Goal: Information Seeking & Learning: Find contact information

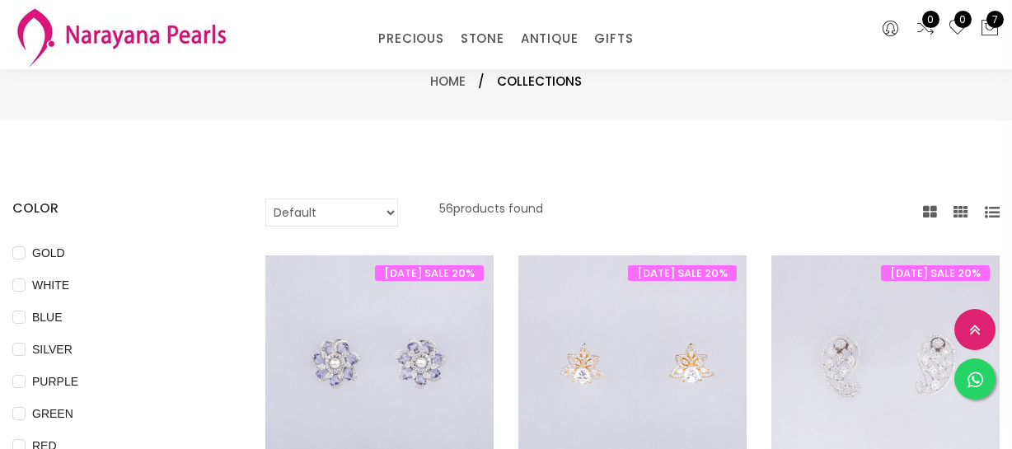
select select "INR"
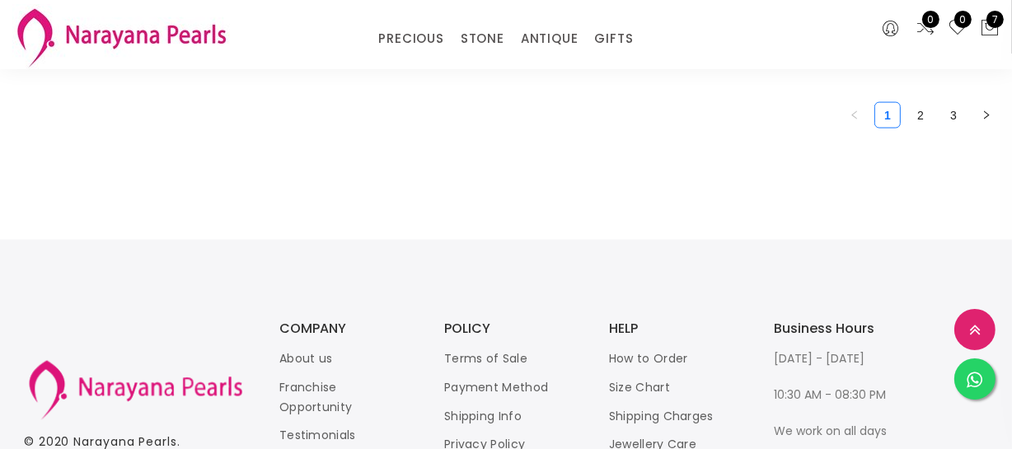
scroll to position [2492, 0]
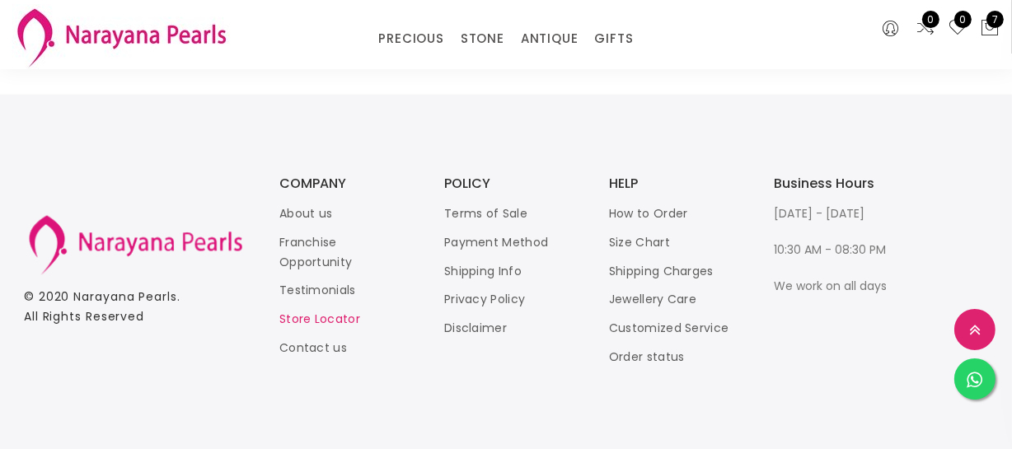
click at [322, 317] on link "Store Locator" at bounding box center [319, 320] width 81 height 16
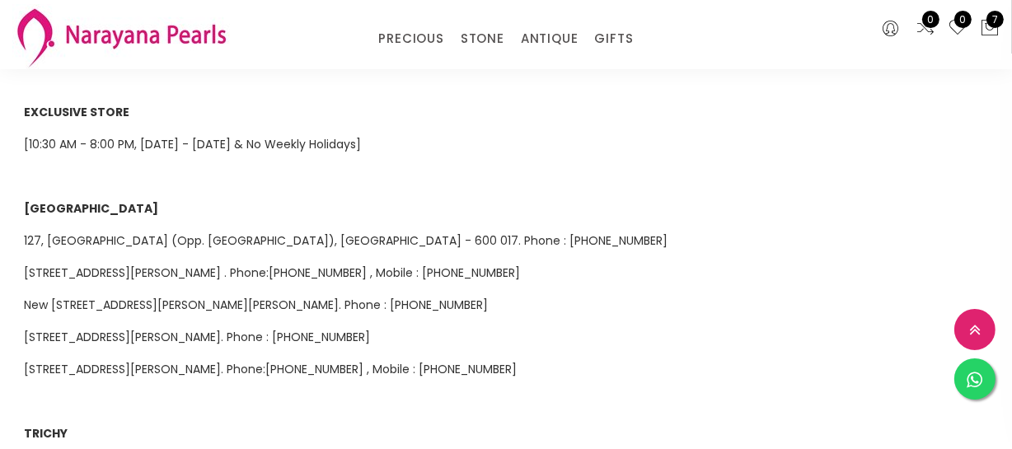
scroll to position [824, 0]
click at [92, 232] on span "127, Pondy Bazaar (Opp. Bank of Baroda), T.Nagar, Chennai - 600 017. Phone : 42…" at bounding box center [346, 240] width 644 height 16
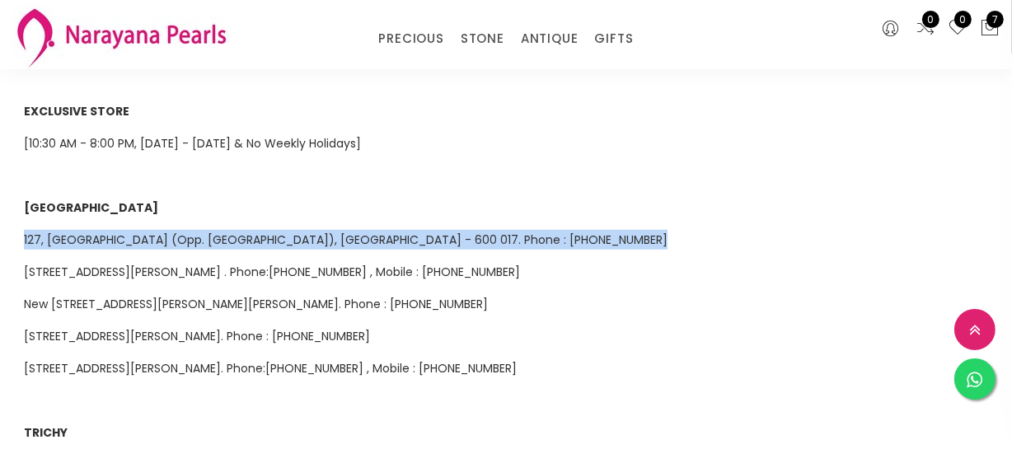
click at [92, 232] on span "127, Pondy Bazaar (Opp. Bank of Baroda), T.Nagar, Chennai - 600 017. Phone : 42…" at bounding box center [346, 240] width 644 height 16
copy span "127, Pondy Bazaar (Opp. Bank of Baroda), T.Nagar, Chennai - 600 017. Phone : 42…"
click at [491, 232] on span "127, Pondy Bazaar (Opp. Bank of Baroda), T.Nagar, Chennai - 600 017. Phone : 42…" at bounding box center [346, 240] width 644 height 16
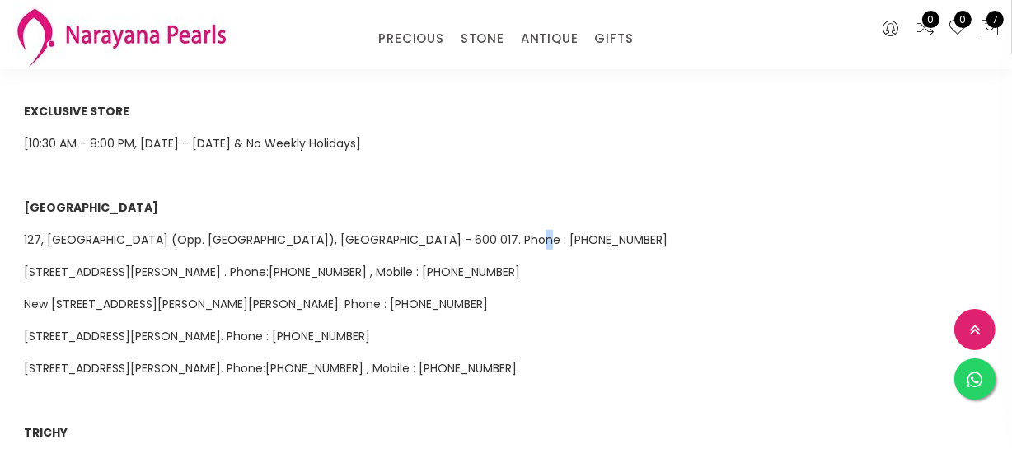
click at [491, 232] on span "127, Pondy Bazaar (Opp. Bank of Baroda), T.Nagar, Chennai - 600 017. Phone : 42…" at bounding box center [346, 240] width 644 height 16
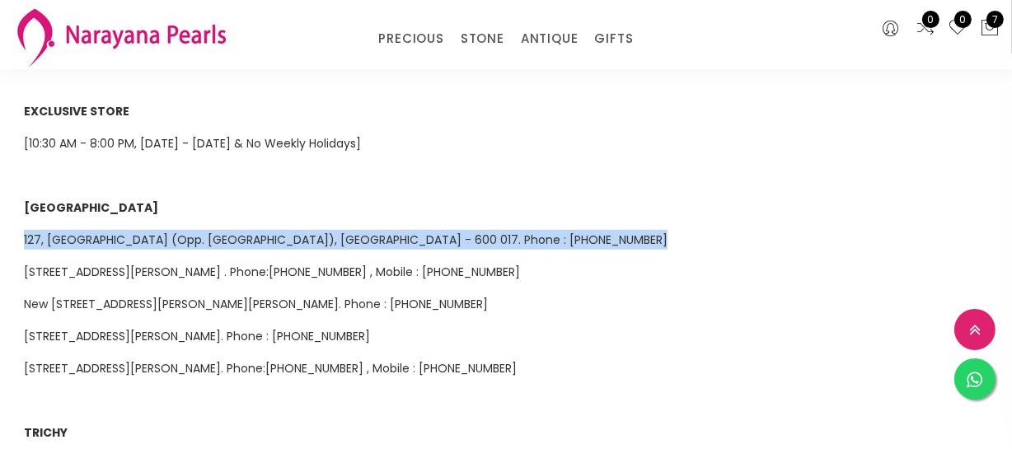
click at [493, 232] on span "127, Pondy Bazaar (Opp. Bank of Baroda), T.Nagar, Chennai - 600 017. Phone : 42…" at bounding box center [346, 240] width 644 height 16
click at [486, 232] on span "127, Pondy Bazaar (Opp. Bank of Baroda), T.Nagar, Chennai - 600 017. Phone : 42…" at bounding box center [346, 240] width 644 height 16
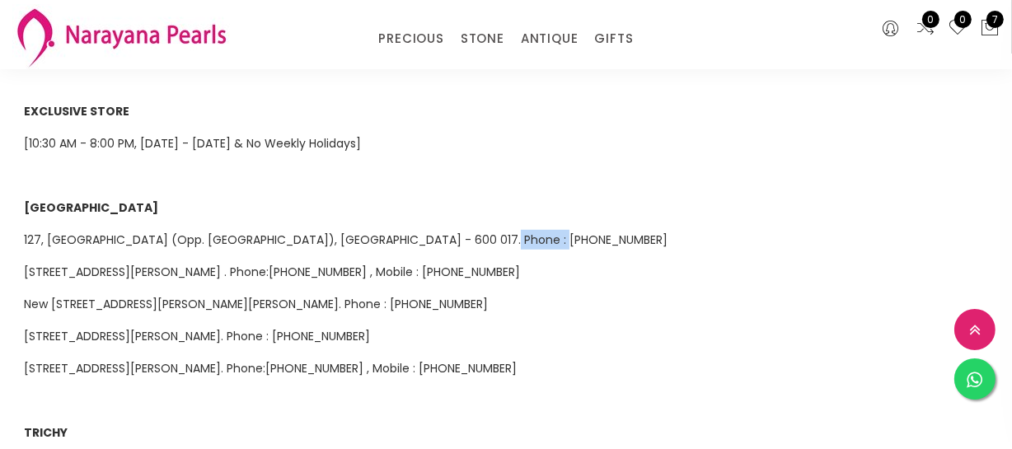
drag, startPoint x: 463, startPoint y: 223, endPoint x: 529, endPoint y: 221, distance: 66.0
click at [529, 230] on p "127, Pondy Bazaar (Opp. Bank of Baroda), T.Nagar, Chennai - 600 017. Phone : 42…" at bounding box center [506, 240] width 964 height 20
copy span "4207 0809"
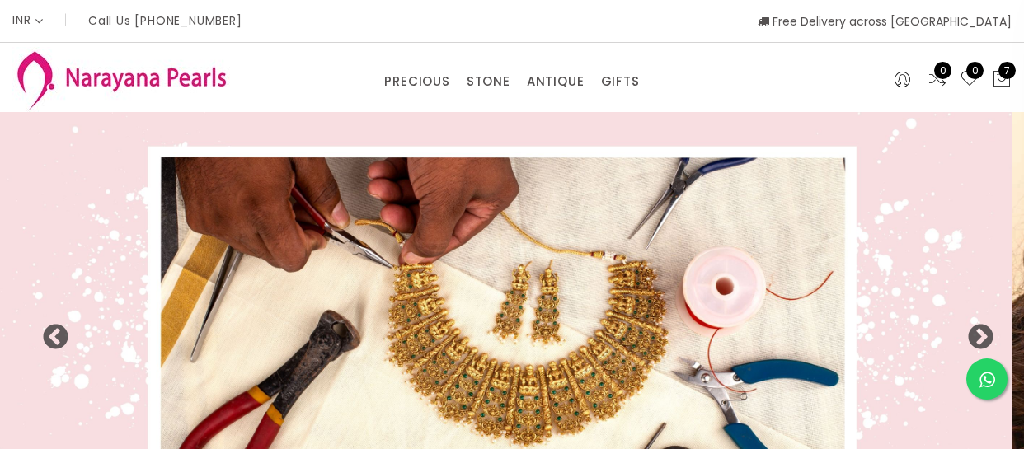
select select "INR"
